Goal: Transaction & Acquisition: Purchase product/service

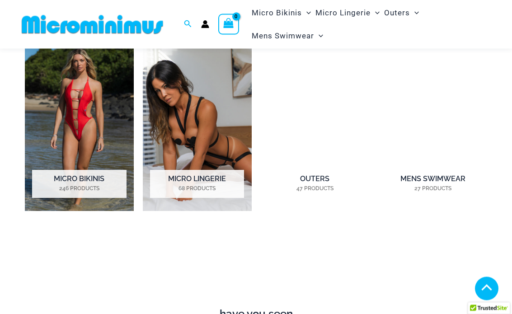
scroll to position [581, 0]
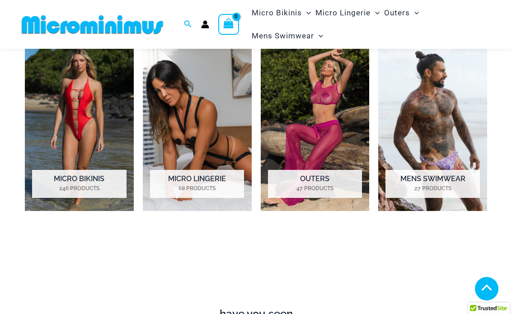
click at [85, 119] on img "Visit product category Micro Bikinis" at bounding box center [79, 126] width 109 height 170
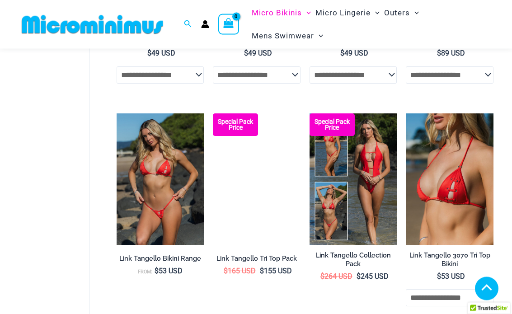
scroll to position [696, 0]
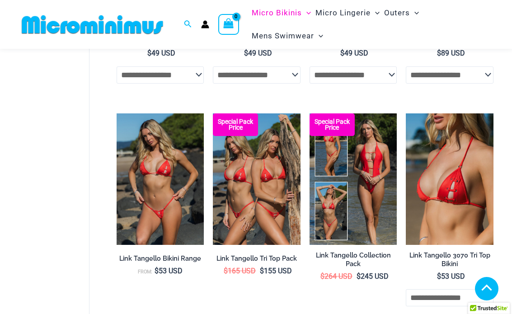
click at [310, 114] on img at bounding box center [310, 114] width 0 height 0
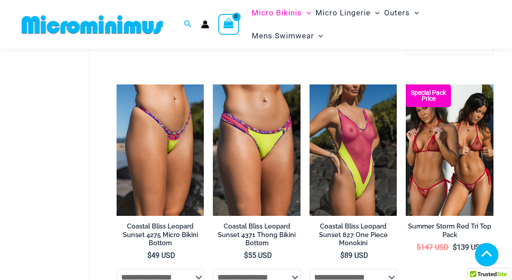
scroll to position [1393, 0]
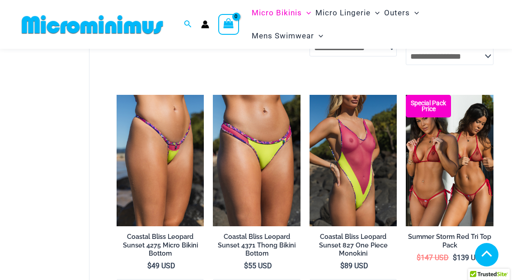
click at [310, 95] on img at bounding box center [310, 95] width 0 height 0
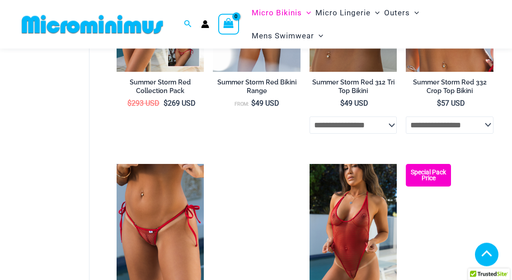
scroll to position [1779, 0]
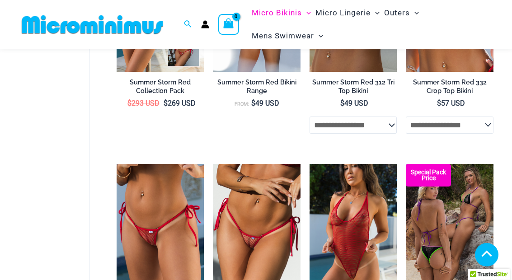
click at [310, 164] on img at bounding box center [310, 164] width 0 height 0
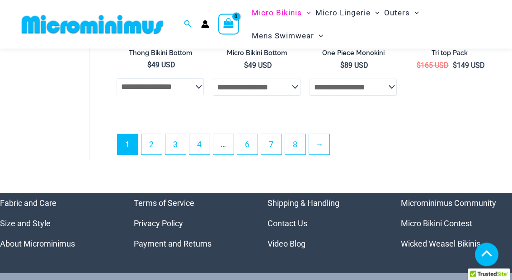
scroll to position [2041, 0]
click at [147, 141] on link "2" at bounding box center [152, 144] width 20 height 20
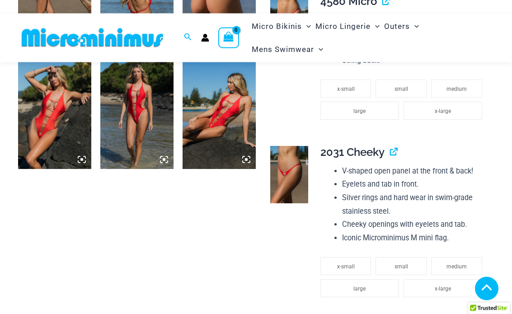
scroll to position [740, 0]
click at [138, 104] on img at bounding box center [136, 114] width 73 height 110
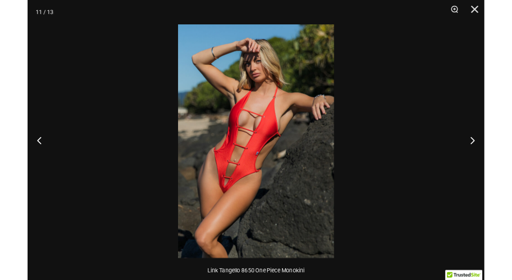
scroll to position [776, 0]
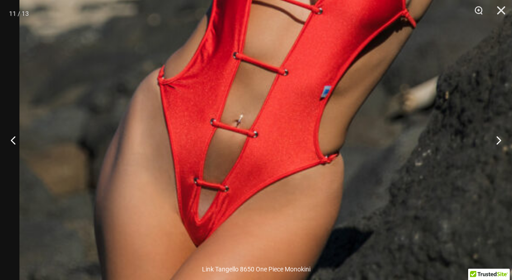
click at [317, 72] on img at bounding box center [320, 44] width 603 height 905
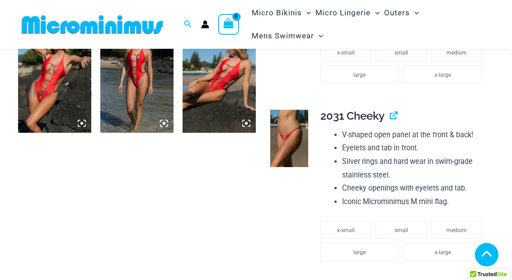
click at [145, 79] on img at bounding box center [136, 78] width 73 height 110
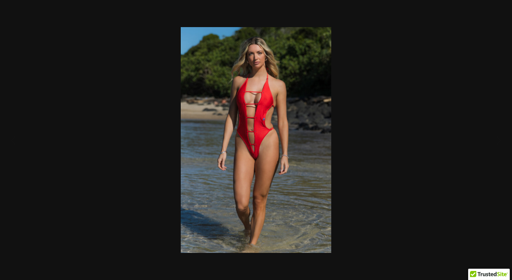
click at [381, 142] on div at bounding box center [256, 140] width 512 height 280
click at [332, 142] on img at bounding box center [256, 140] width 151 height 226
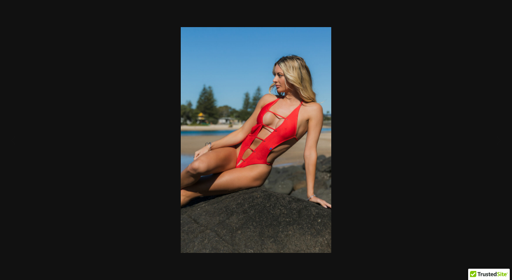
click at [362, 125] on div at bounding box center [256, 140] width 512 height 280
click at [332, 129] on img at bounding box center [256, 140] width 151 height 226
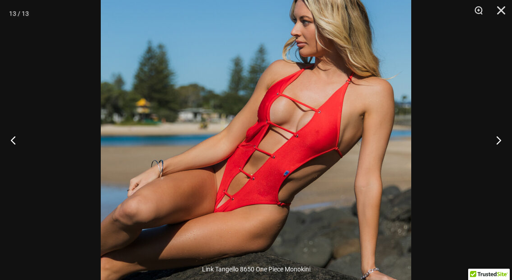
click at [435, 92] on div at bounding box center [256, 140] width 512 height 280
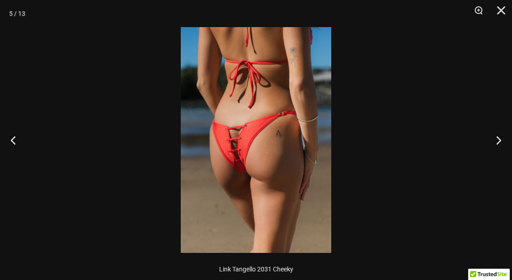
click at [427, 90] on div at bounding box center [256, 140] width 512 height 280
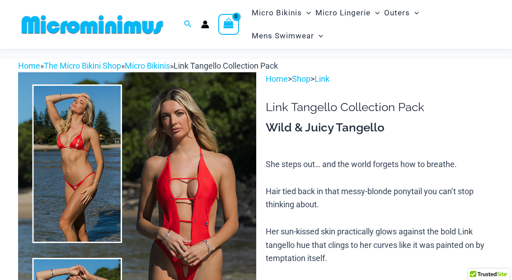
scroll to position [0, 0]
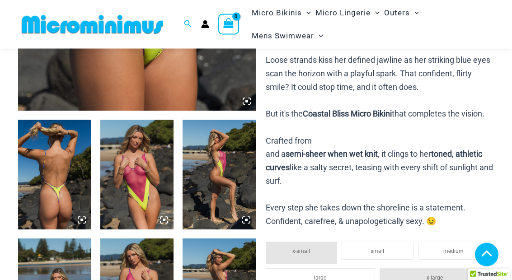
scroll to position [332, 0]
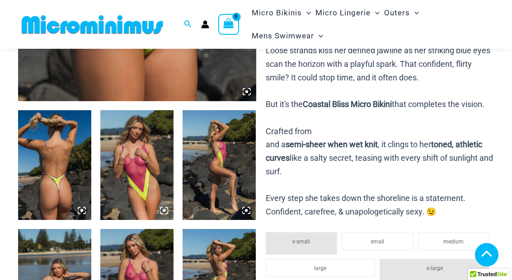
click at [66, 160] on img at bounding box center [54, 165] width 73 height 110
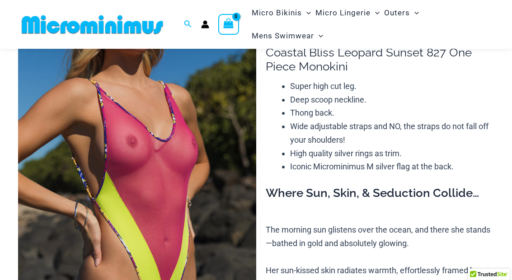
scroll to position [0, 0]
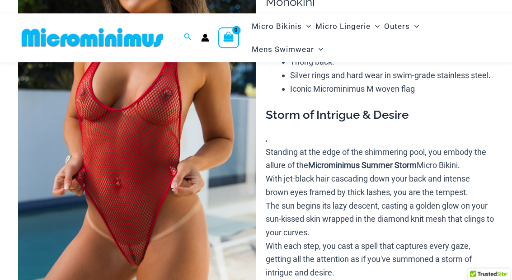
scroll to position [123, 0]
click at [204, 118] on img at bounding box center [137, 131] width 238 height 357
click at [224, 129] on img at bounding box center [137, 131] width 238 height 357
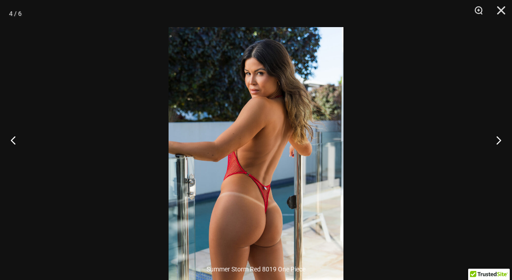
click at [381, 123] on div at bounding box center [256, 140] width 512 height 280
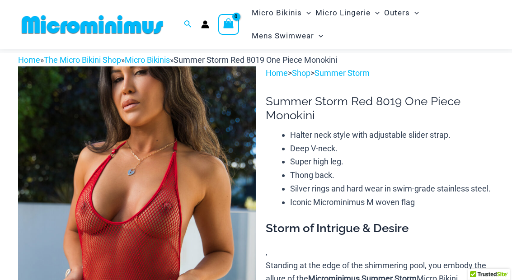
scroll to position [0, 0]
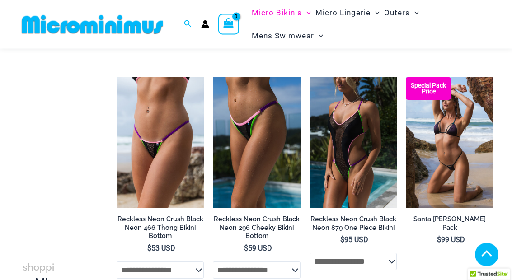
scroll to position [266, 0]
click at [310, 77] on img at bounding box center [310, 77] width 0 height 0
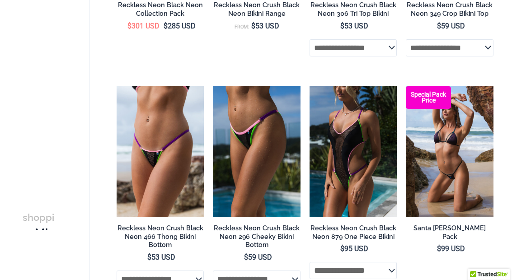
scroll to position [303, 0]
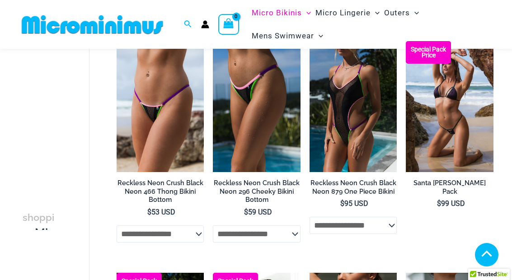
click at [117, 41] on img at bounding box center [117, 41] width 0 height 0
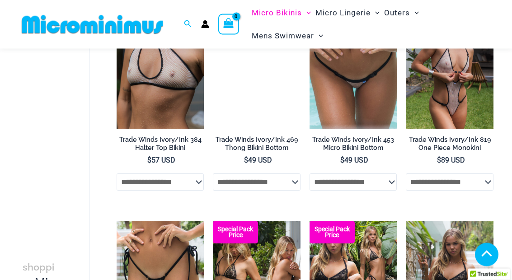
scroll to position [1248, 0]
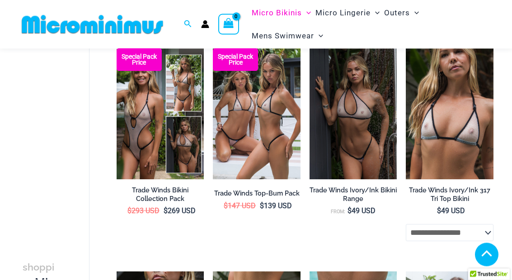
scroll to position [945, 0]
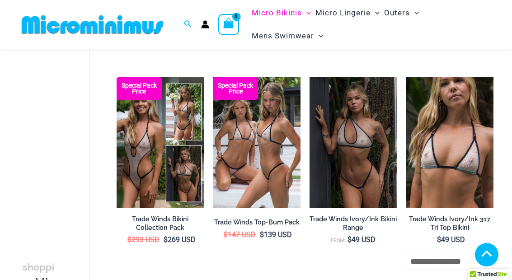
click at [406, 77] on img at bounding box center [406, 77] width 0 height 0
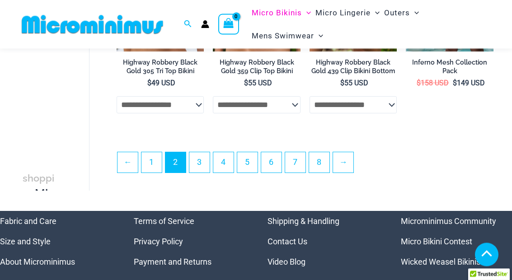
scroll to position [1797, 0]
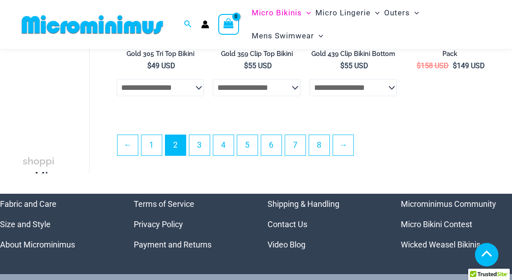
click at [190, 156] on link "3" at bounding box center [200, 145] width 20 height 20
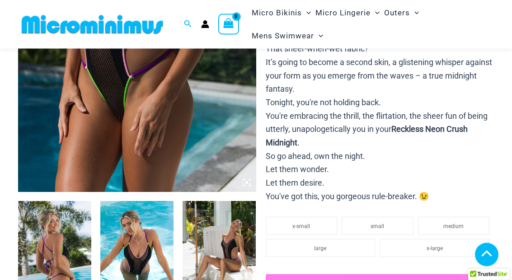
scroll to position [241, 0]
click at [168, 105] on img at bounding box center [137, 13] width 238 height 357
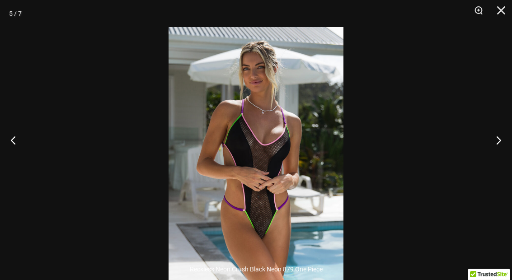
click at [287, 130] on img at bounding box center [256, 158] width 175 height 262
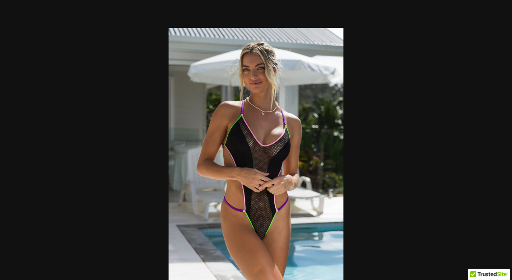
click at [344, 175] on img at bounding box center [256, 159] width 175 height 262
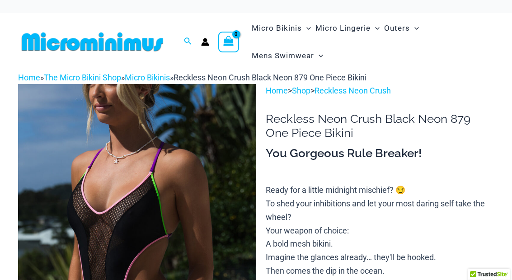
scroll to position [0, 0]
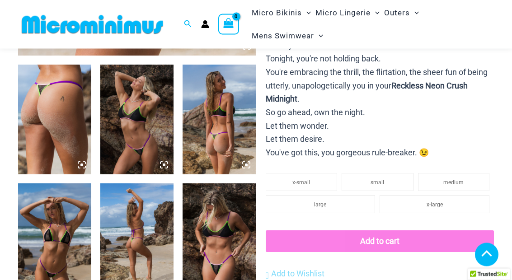
scroll to position [378, 0]
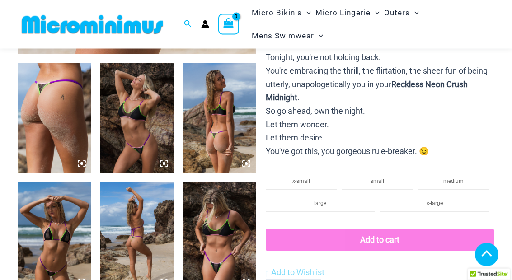
click at [64, 221] on img at bounding box center [54, 238] width 73 height 110
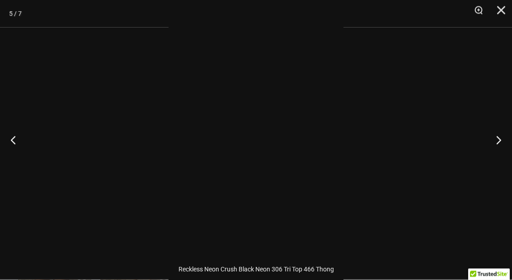
scroll to position [379, 0]
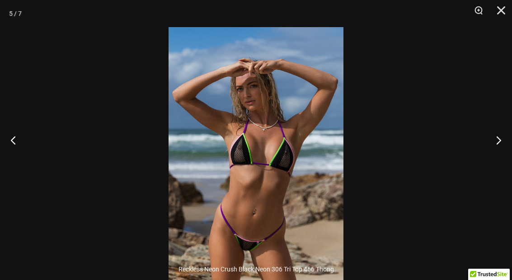
click at [291, 129] on img at bounding box center [256, 158] width 175 height 262
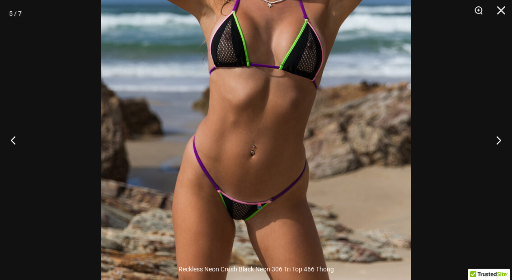
click at [297, 123] on img at bounding box center [256, 56] width 311 height 466
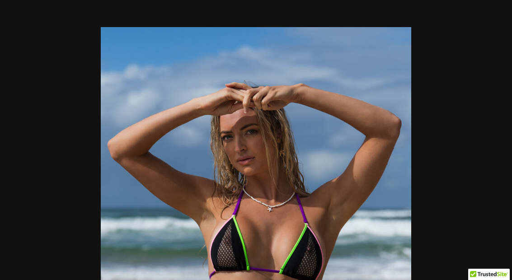
click at [427, 147] on div at bounding box center [256, 140] width 512 height 280
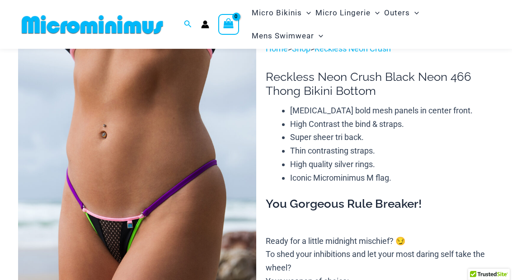
scroll to position [0, 0]
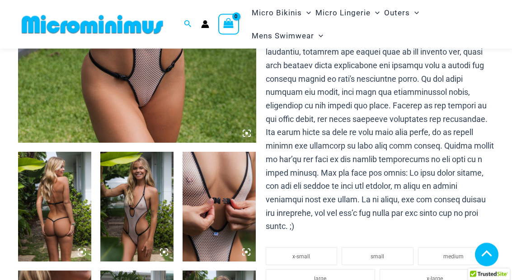
scroll to position [295, 0]
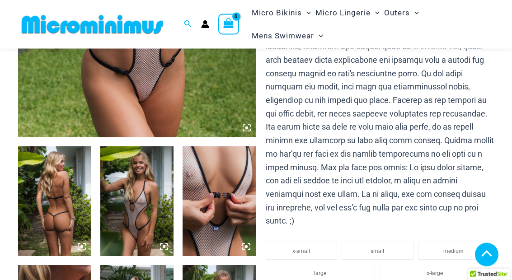
click at [127, 206] on img at bounding box center [136, 202] width 73 height 110
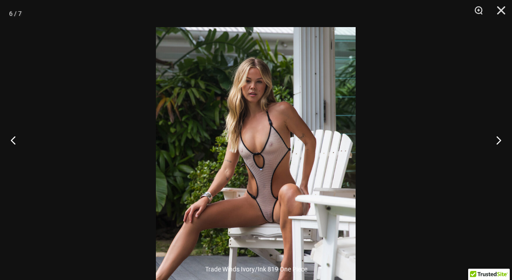
click at [408, 168] on div at bounding box center [256, 140] width 512 height 280
click at [384, 133] on div at bounding box center [256, 140] width 512 height 280
click at [285, 141] on img at bounding box center [256, 177] width 200 height 300
click at [394, 97] on div at bounding box center [256, 140] width 512 height 280
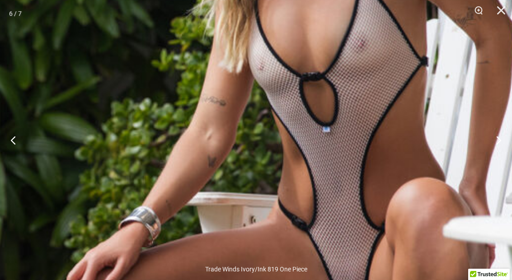
click at [442, 92] on img at bounding box center [308, 155] width 683 height 1024
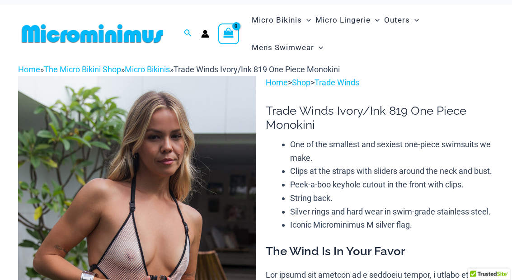
scroll to position [0, 0]
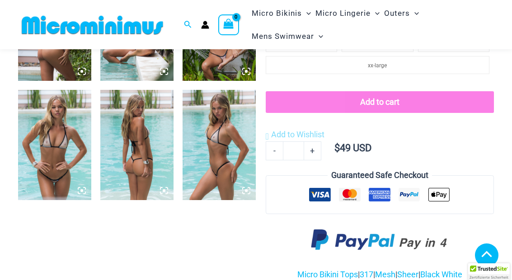
scroll to position [471, 0]
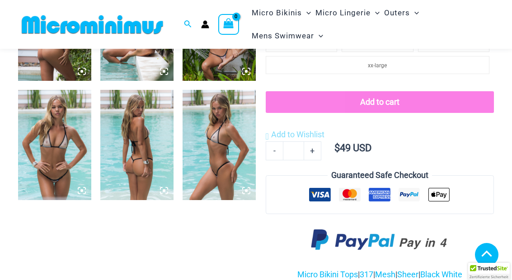
click at [217, 143] on img at bounding box center [219, 145] width 73 height 110
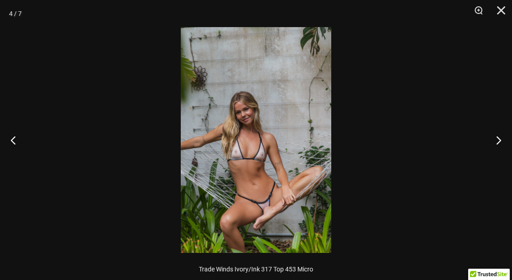
click at [499, 17] on button "Close" at bounding box center [498, 13] width 23 height 27
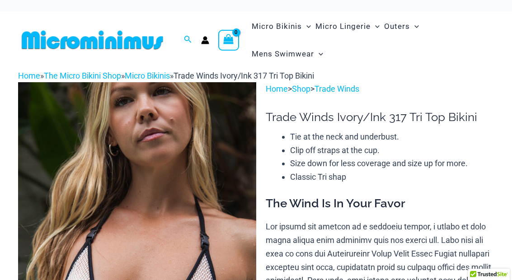
scroll to position [0, 0]
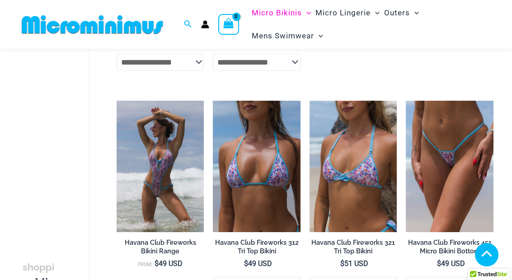
scroll to position [931, 0]
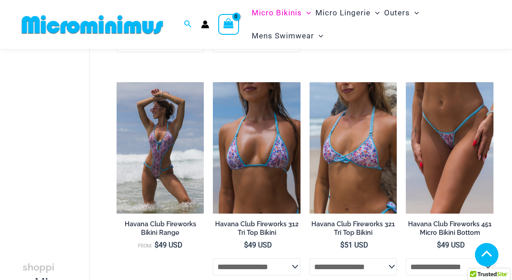
click at [117, 82] on img at bounding box center [117, 82] width 0 height 0
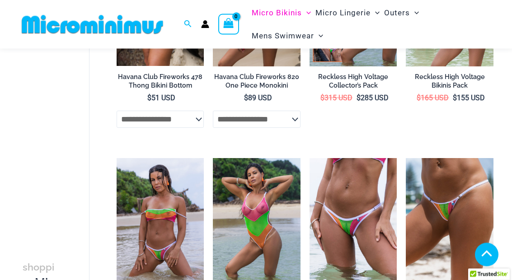
scroll to position [1302, 0]
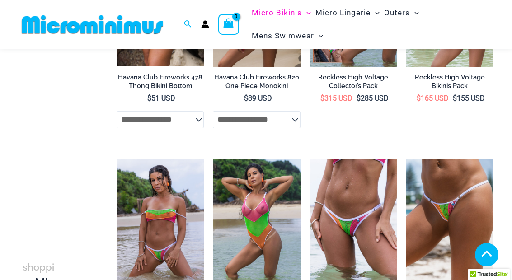
click at [117, 159] on img at bounding box center [117, 159] width 0 height 0
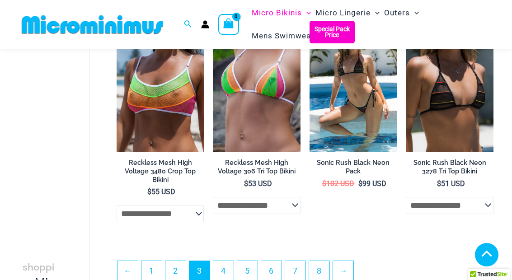
scroll to position [1665, 0]
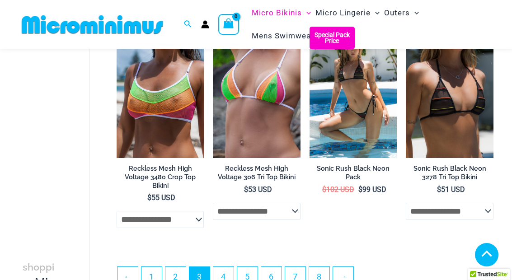
click at [231, 267] on link "4" at bounding box center [223, 277] width 20 height 20
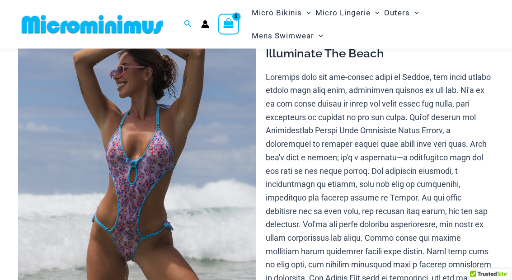
scroll to position [33, 0]
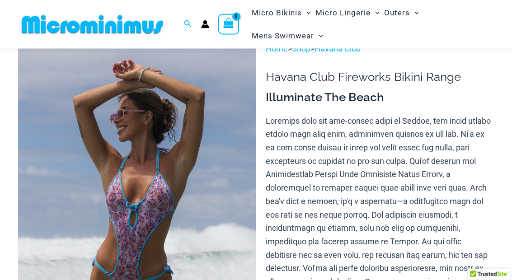
click at [191, 140] on img at bounding box center [137, 221] width 238 height 357
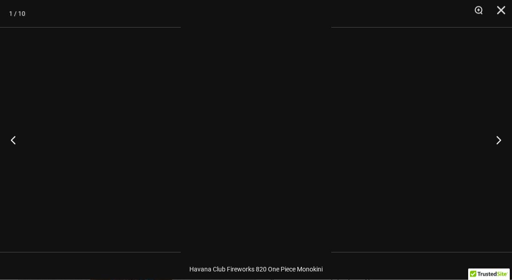
scroll to position [33, 0]
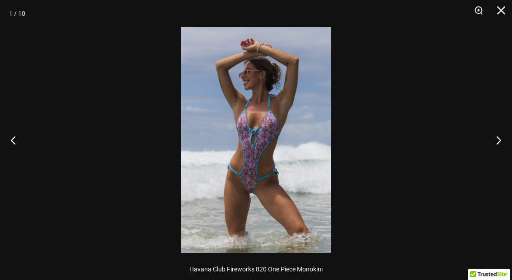
click at [268, 108] on img at bounding box center [256, 140] width 151 height 226
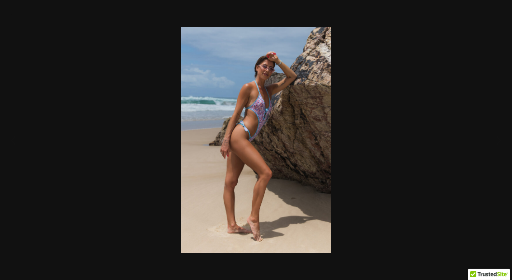
click at [497, 11] on button "Close" at bounding box center [498, 13] width 23 height 27
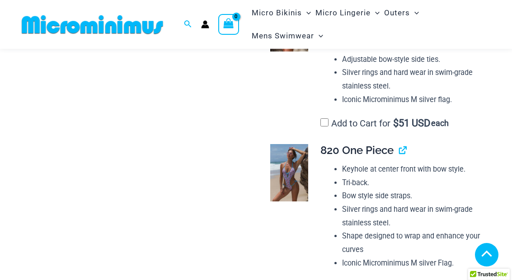
scroll to position [951, 0]
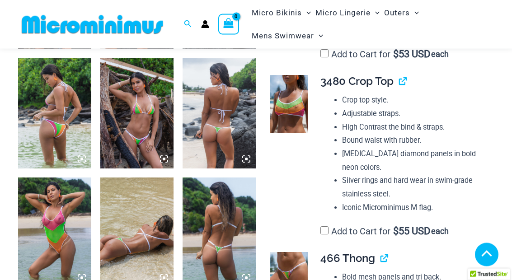
scroll to position [505, 0]
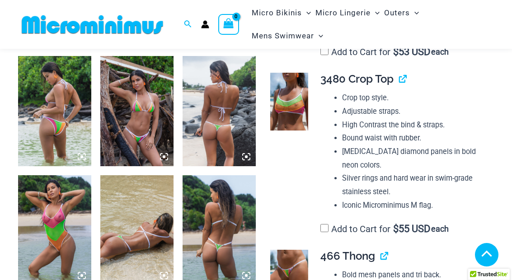
click at [68, 221] on img at bounding box center [54, 230] width 73 height 110
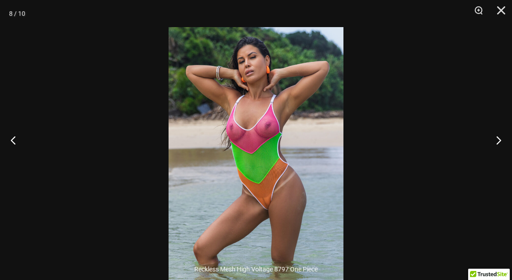
click at [276, 91] on img at bounding box center [256, 158] width 175 height 262
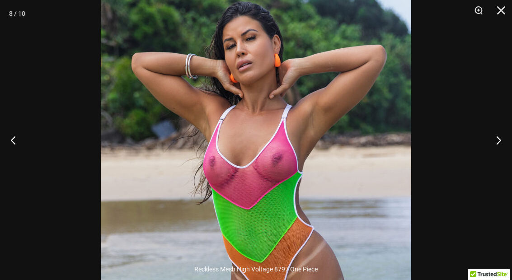
click at [507, 11] on button "Close" at bounding box center [498, 13] width 23 height 27
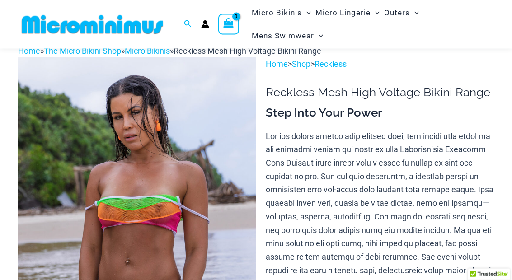
scroll to position [0, 0]
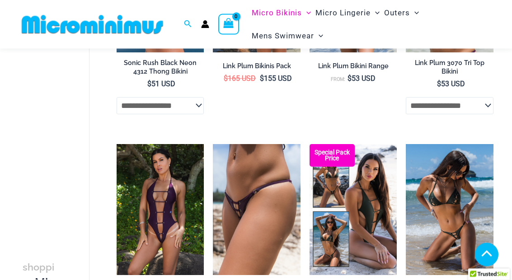
scroll to position [199, 0]
click at [117, 144] on img at bounding box center [117, 144] width 0 height 0
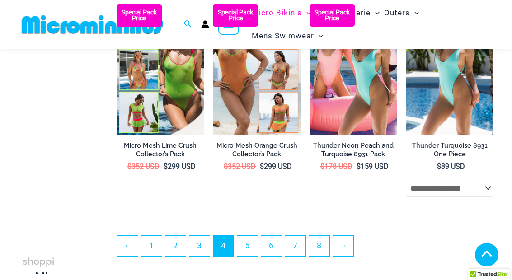
scroll to position [1646, 0]
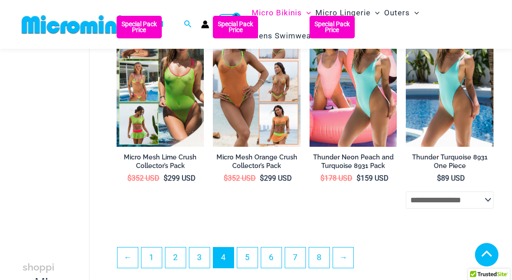
click at [406, 16] on img at bounding box center [406, 16] width 0 height 0
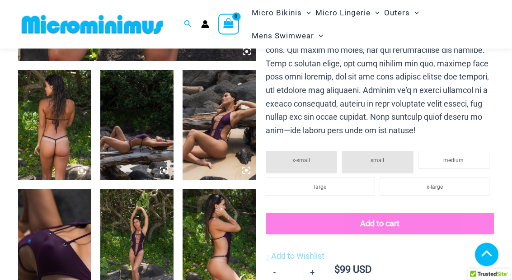
scroll to position [372, 0]
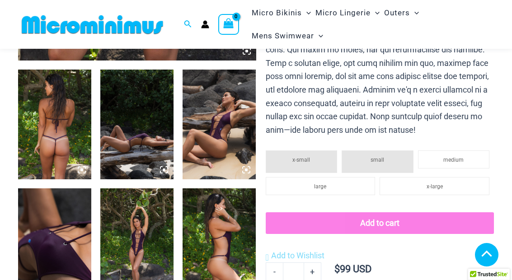
click at [134, 241] on img at bounding box center [136, 244] width 73 height 110
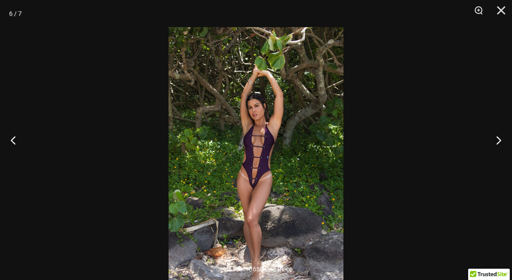
click at [285, 146] on img at bounding box center [256, 158] width 175 height 262
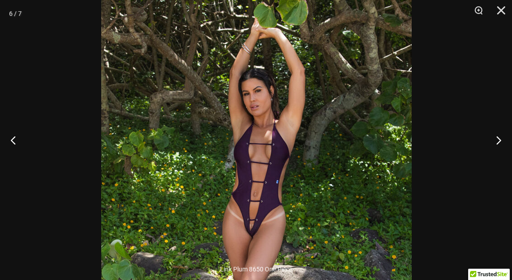
click at [314, 158] on img at bounding box center [256, 184] width 311 height 466
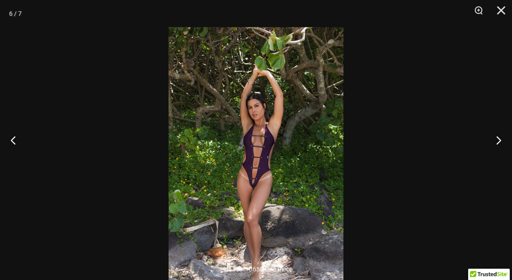
click at [323, 146] on img at bounding box center [256, 158] width 175 height 262
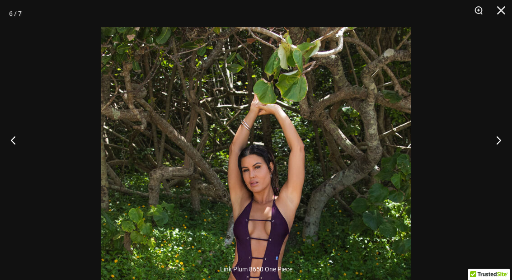
click at [374, 159] on div at bounding box center [256, 140] width 512 height 280
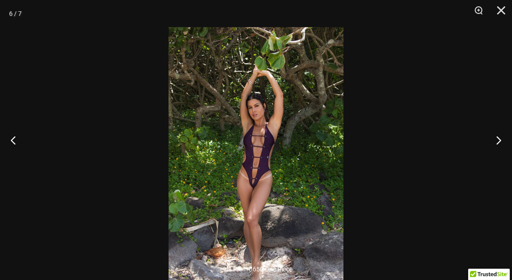
click at [357, 168] on div at bounding box center [256, 140] width 512 height 280
click at [344, 142] on img at bounding box center [256, 158] width 175 height 262
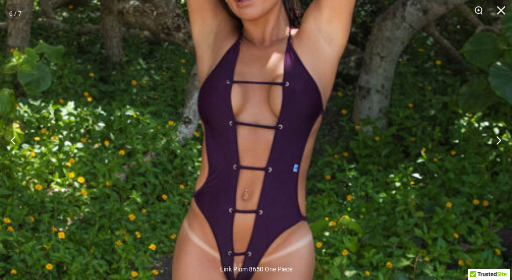
click at [306, 120] on img at bounding box center [249, 171] width 700 height 1049
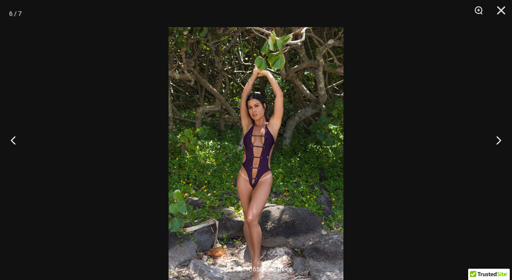
click at [358, 151] on div at bounding box center [256, 140] width 512 height 280
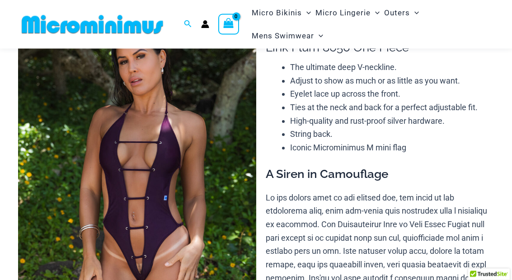
scroll to position [0, 0]
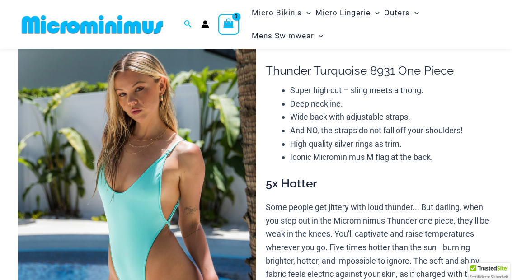
scroll to position [101, 0]
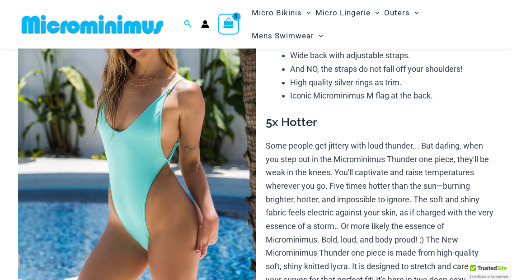
click at [210, 142] on img at bounding box center [137, 153] width 238 height 357
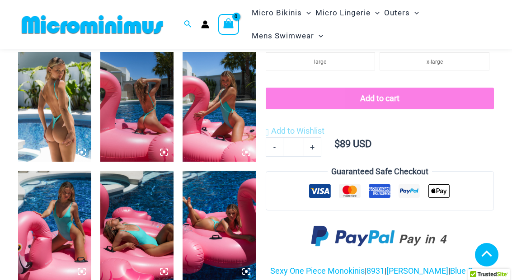
scroll to position [387, 0]
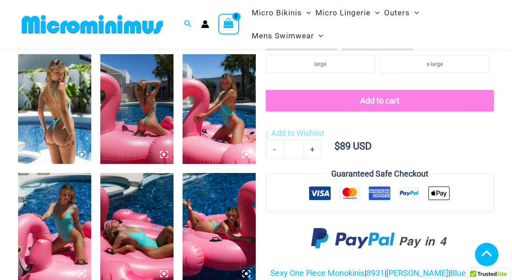
click at [236, 110] on img at bounding box center [219, 110] width 73 height 110
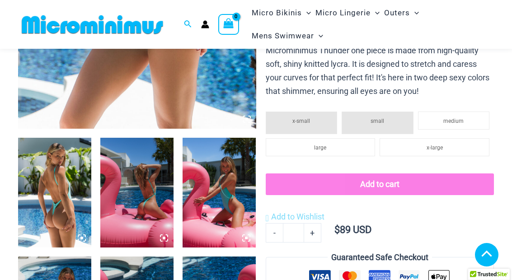
scroll to position [367, 0]
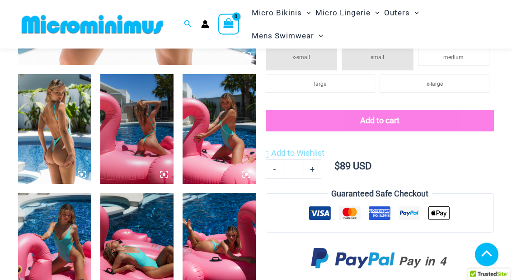
click at [64, 140] on img at bounding box center [54, 130] width 73 height 110
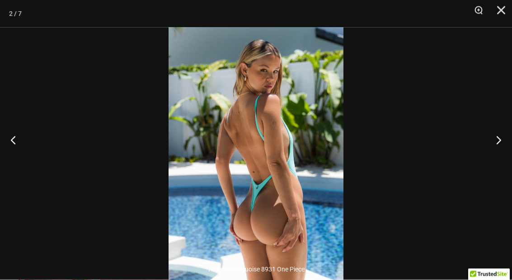
scroll to position [368, 0]
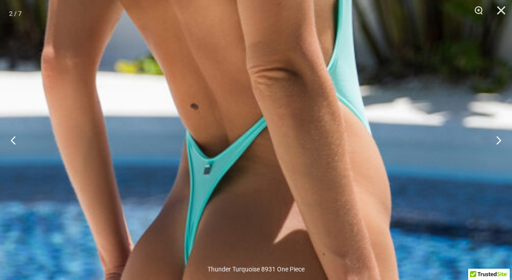
click at [339, 153] on img at bounding box center [204, 49] width 700 height 1049
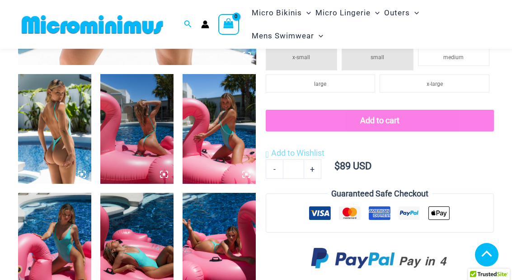
click at [154, 125] on img at bounding box center [136, 129] width 73 height 110
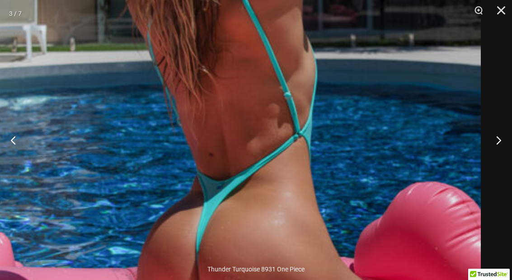
click at [283, 158] on img at bounding box center [132, 117] width 700 height 1049
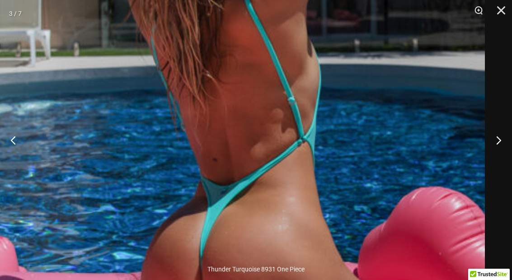
click at [336, 133] on img at bounding box center [136, 122] width 700 height 1049
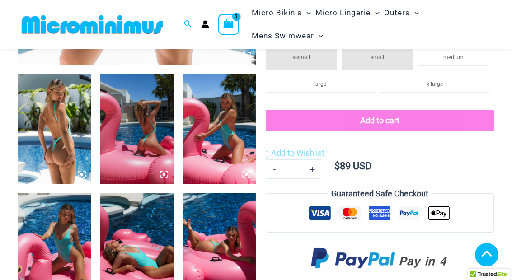
click at [230, 132] on img at bounding box center [219, 129] width 73 height 110
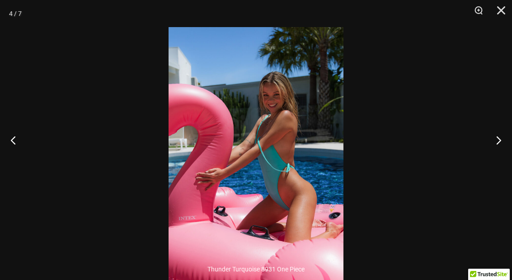
click at [294, 129] on img at bounding box center [256, 158] width 175 height 262
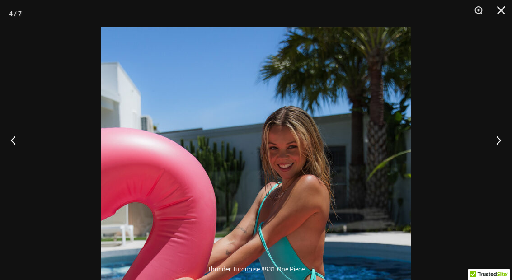
click at [447, 110] on div at bounding box center [256, 140] width 512 height 280
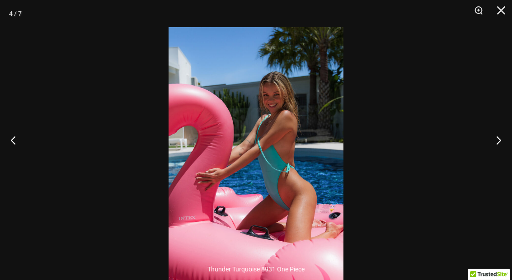
click at [509, 12] on button "Close" at bounding box center [498, 13] width 23 height 27
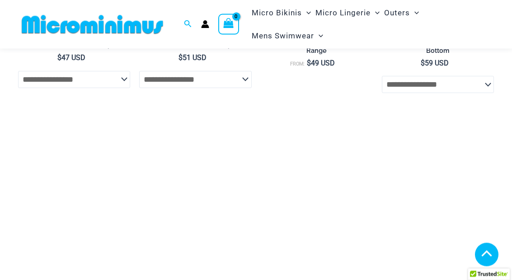
scroll to position [1393, 0]
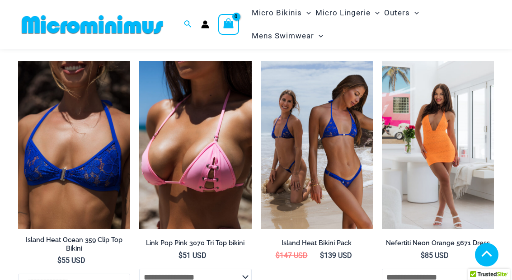
click at [382, 61] on img at bounding box center [382, 61] width 0 height 0
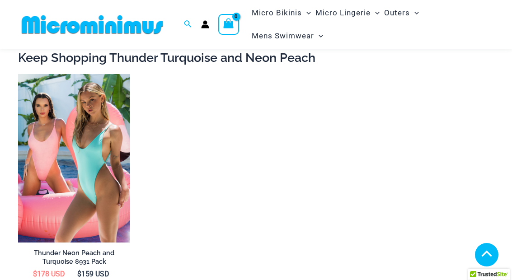
scroll to position [836, 0]
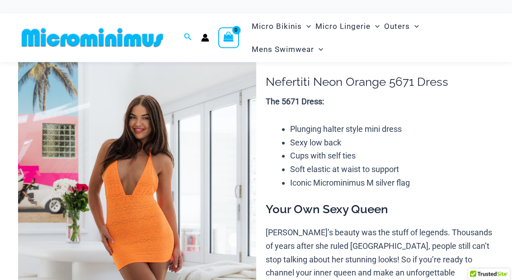
click at [213, 185] on img at bounding box center [137, 225] width 238 height 357
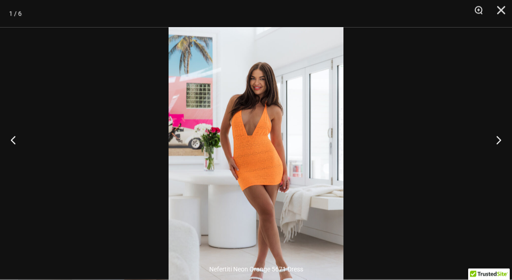
scroll to position [28, 0]
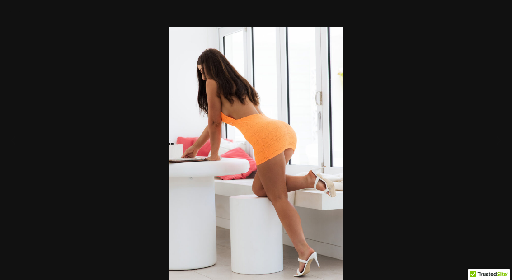
click at [505, 15] on button "Close" at bounding box center [498, 13] width 23 height 27
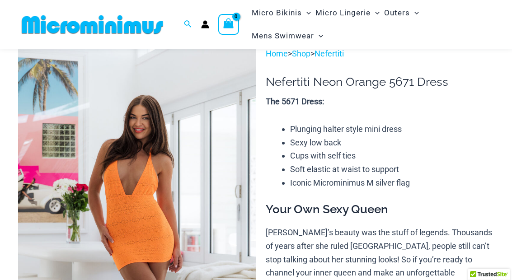
scroll to position [0, 0]
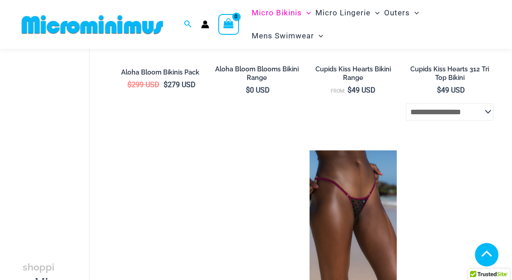
scroll to position [862, 0]
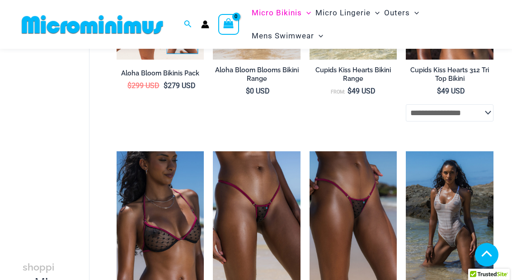
click at [213, 152] on img at bounding box center [213, 152] width 0 height 0
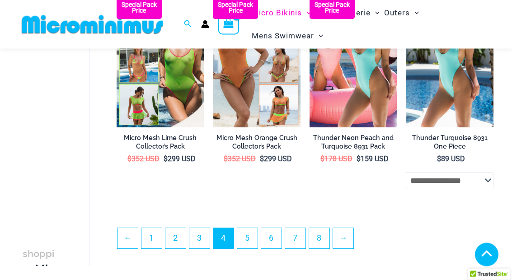
scroll to position [1665, 0]
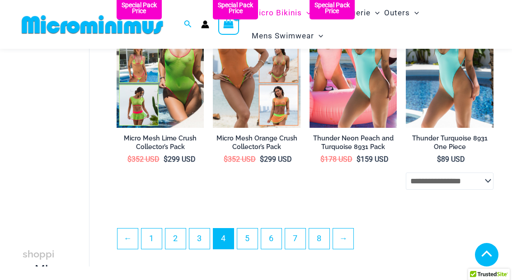
click at [248, 247] on link "5" at bounding box center [247, 239] width 20 height 20
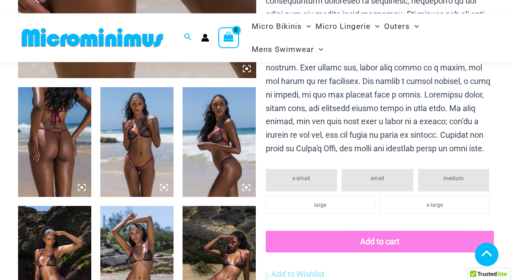
scroll to position [367, 0]
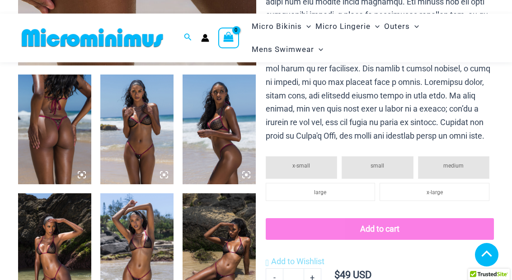
click at [227, 262] on img at bounding box center [219, 249] width 73 height 110
click at [138, 127] on img at bounding box center [136, 130] width 73 height 110
click at [48, 250] on img at bounding box center [54, 249] width 73 height 110
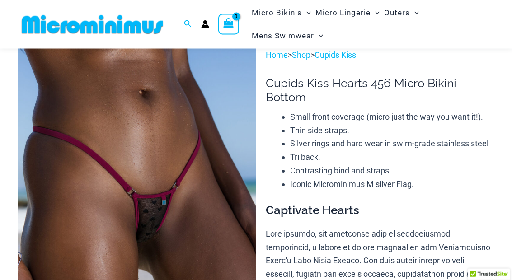
scroll to position [0, 0]
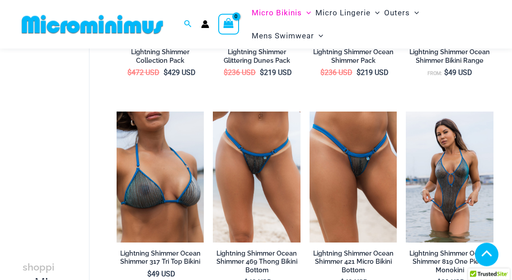
scroll to position [434, 0]
click at [406, 112] on img at bounding box center [406, 112] width 0 height 0
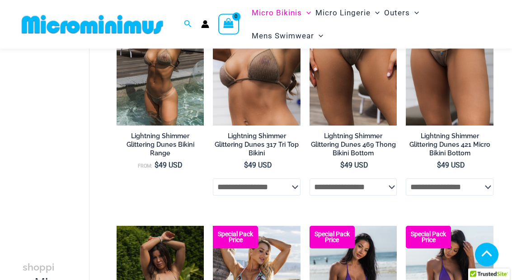
scroll to position [808, 0]
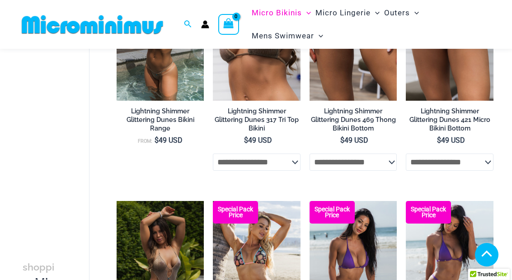
click at [213, 201] on img at bounding box center [213, 201] width 0 height 0
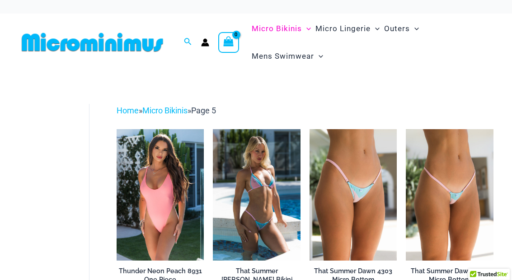
scroll to position [844, 0]
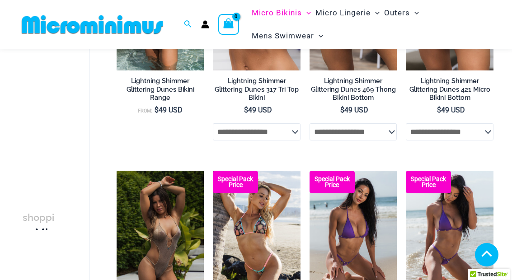
click at [117, 171] on img at bounding box center [117, 171] width 0 height 0
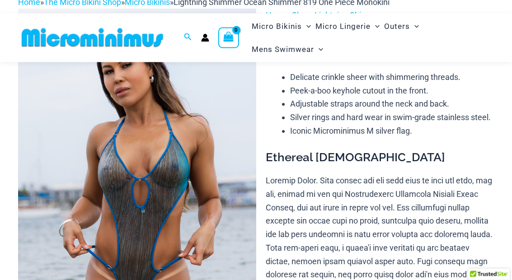
scroll to position [66, 0]
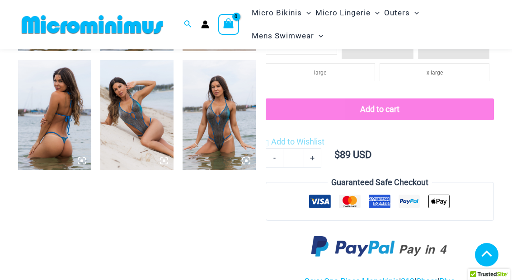
scroll to position [500, 0]
click at [141, 119] on img at bounding box center [136, 116] width 73 height 110
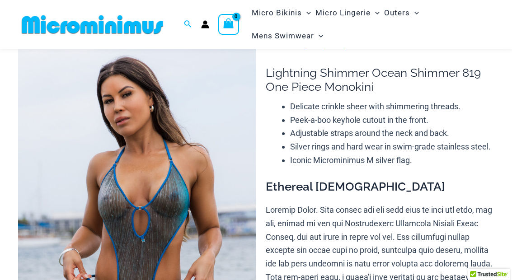
scroll to position [0, 0]
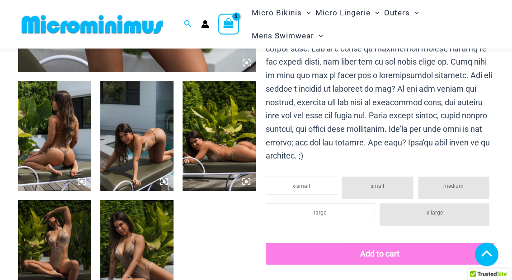
scroll to position [360, 0]
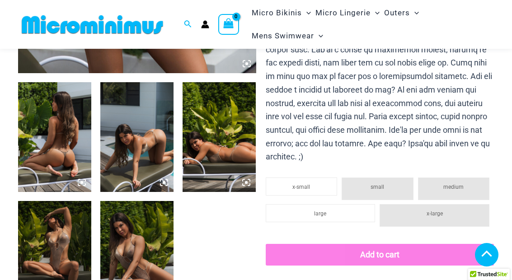
click at [76, 238] on img at bounding box center [54, 256] width 73 height 110
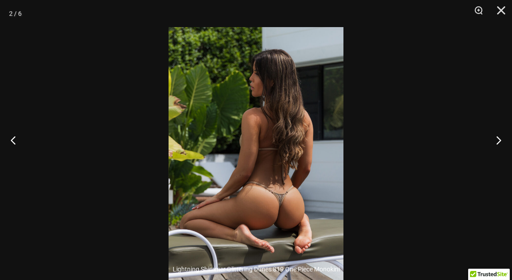
click at [498, 19] on button "Close" at bounding box center [498, 13] width 23 height 27
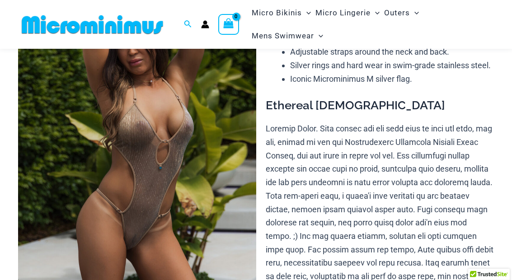
scroll to position [0, 0]
